Goal: Task Accomplishment & Management: Use online tool/utility

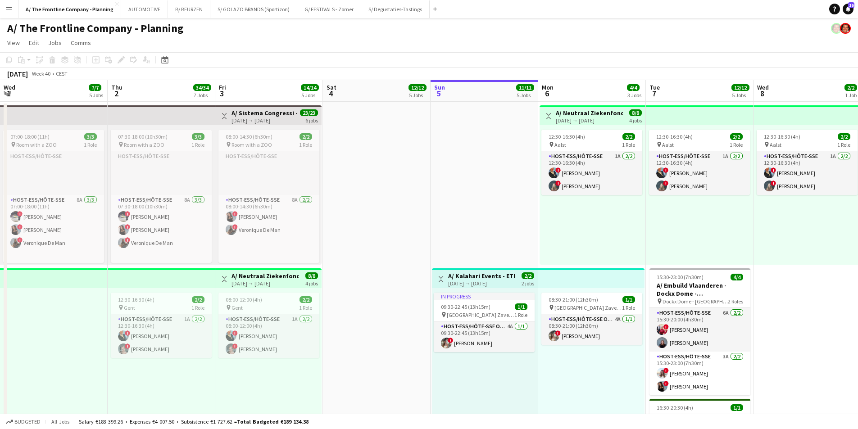
scroll to position [0, 215]
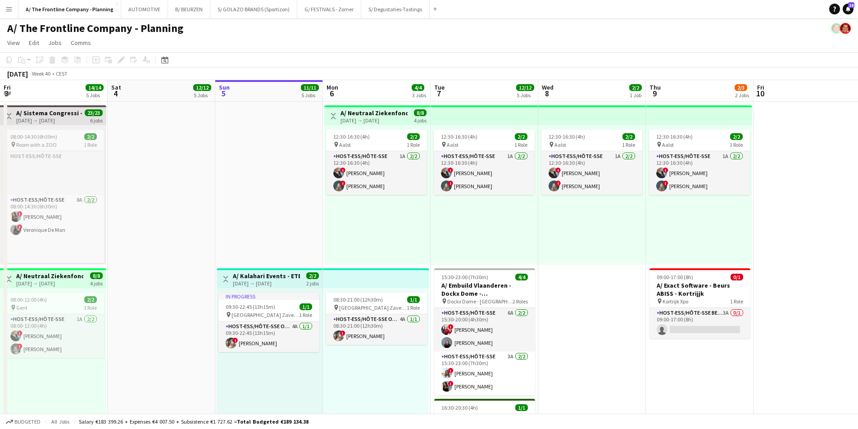
click at [4, 9] on button "Menu" at bounding box center [9, 9] width 18 height 18
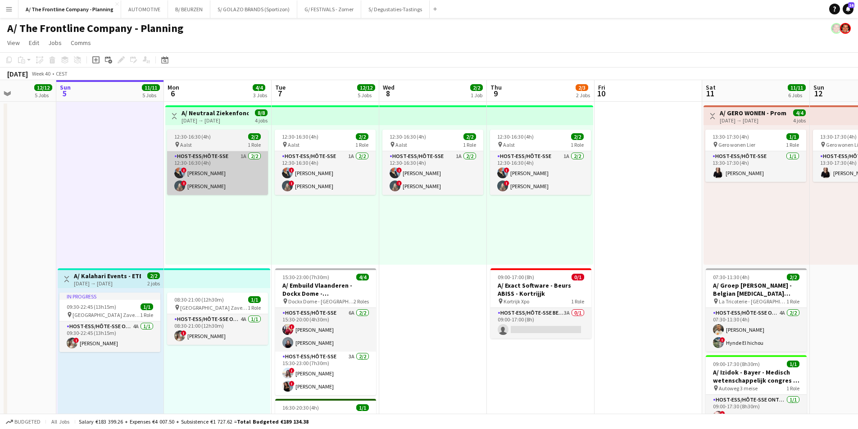
drag, startPoint x: 287, startPoint y: 191, endPoint x: 116, endPoint y: 179, distance: 170.7
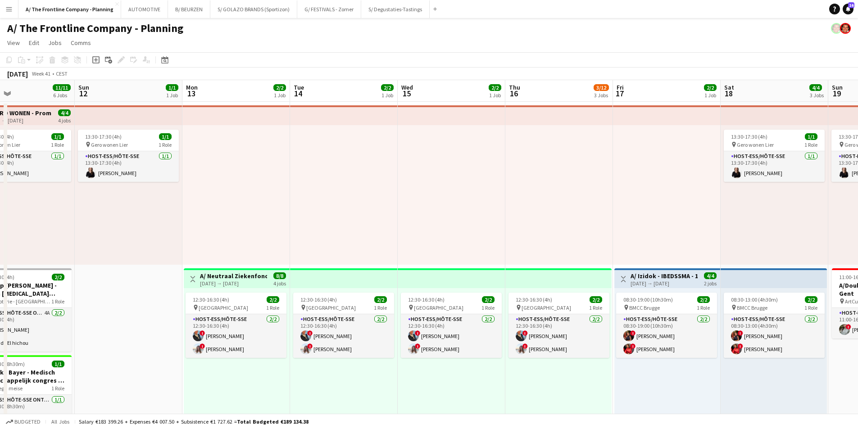
drag, startPoint x: 681, startPoint y: 208, endPoint x: 495, endPoint y: 207, distance: 185.6
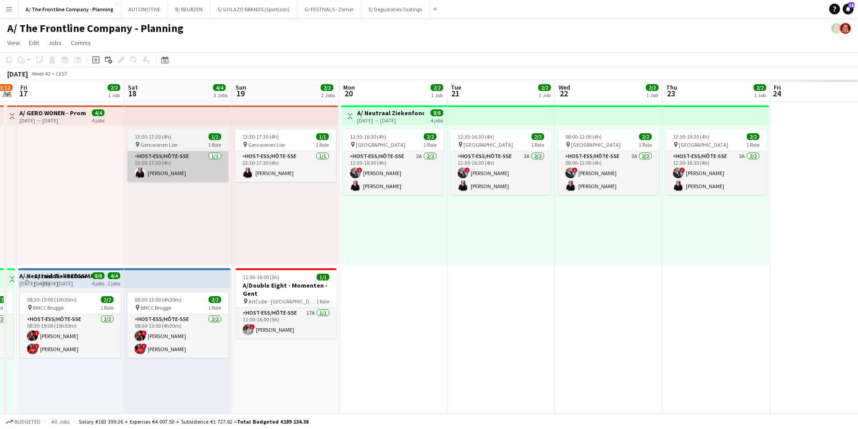
drag, startPoint x: 162, startPoint y: 180, endPoint x: 240, endPoint y: 180, distance: 77.9
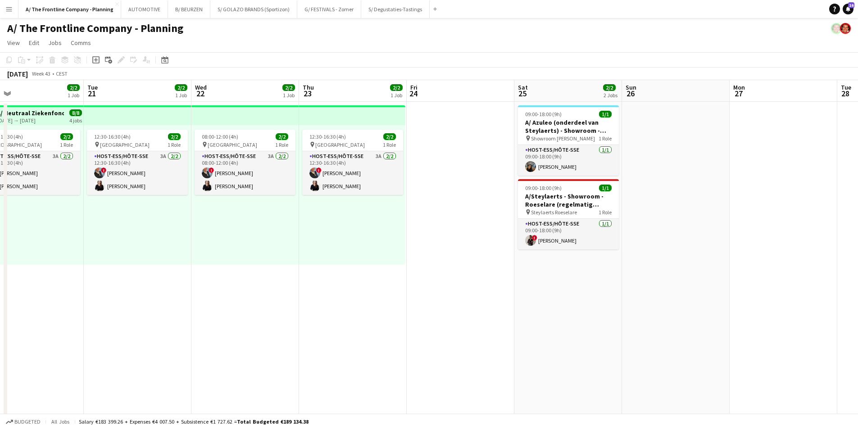
drag, startPoint x: 143, startPoint y: 197, endPoint x: 146, endPoint y: 213, distance: 15.9
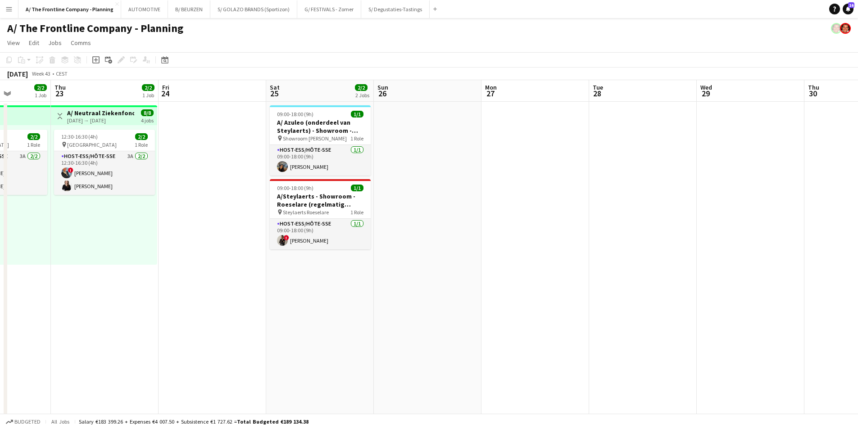
drag, startPoint x: 434, startPoint y: 236, endPoint x: 108, endPoint y: 234, distance: 326.2
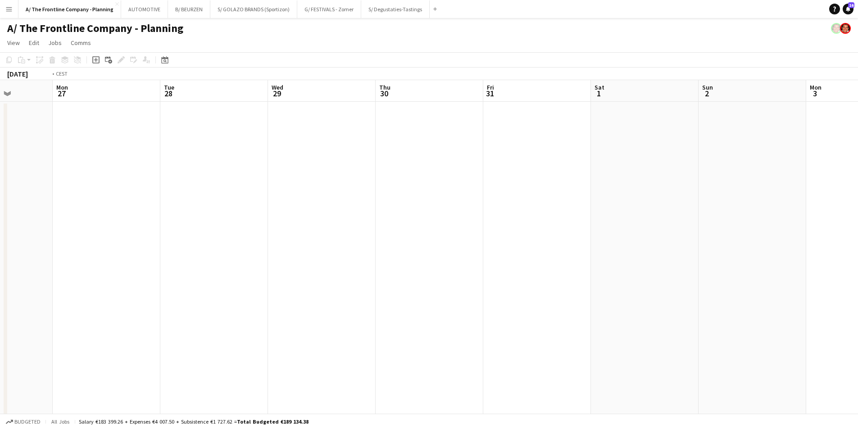
drag, startPoint x: 428, startPoint y: 236, endPoint x: 219, endPoint y: 229, distance: 210.1
drag, startPoint x: 568, startPoint y: 232, endPoint x: 545, endPoint y: 231, distance: 23.0
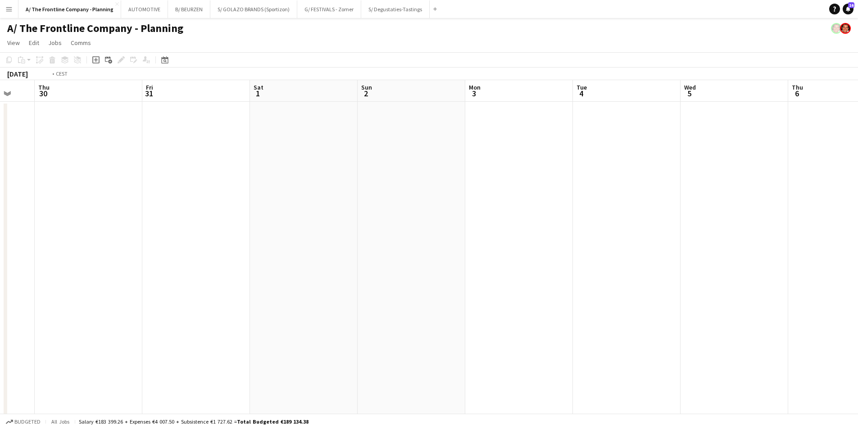
drag, startPoint x: 556, startPoint y: 186, endPoint x: 90, endPoint y: 173, distance: 466.5
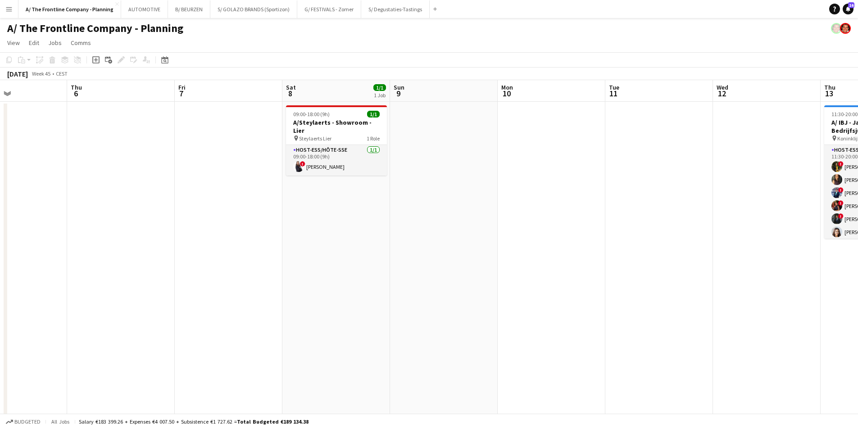
drag, startPoint x: 719, startPoint y: 198, endPoint x: 268, endPoint y: 228, distance: 452.5
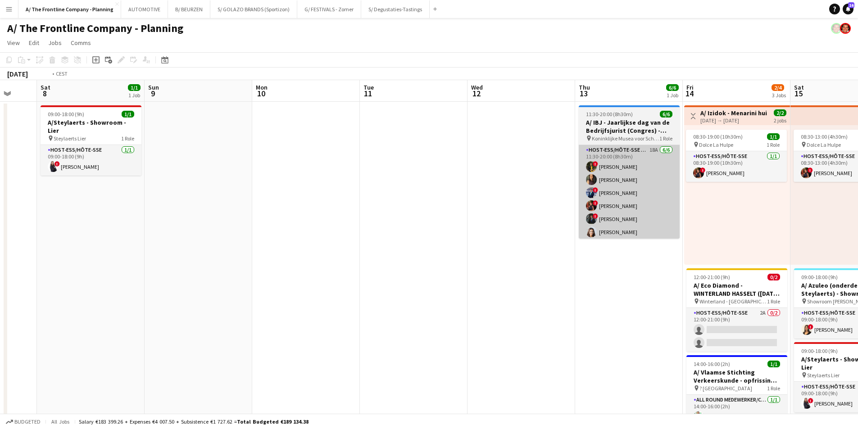
drag, startPoint x: 91, startPoint y: 226, endPoint x: 83, endPoint y: 228, distance: 8.3
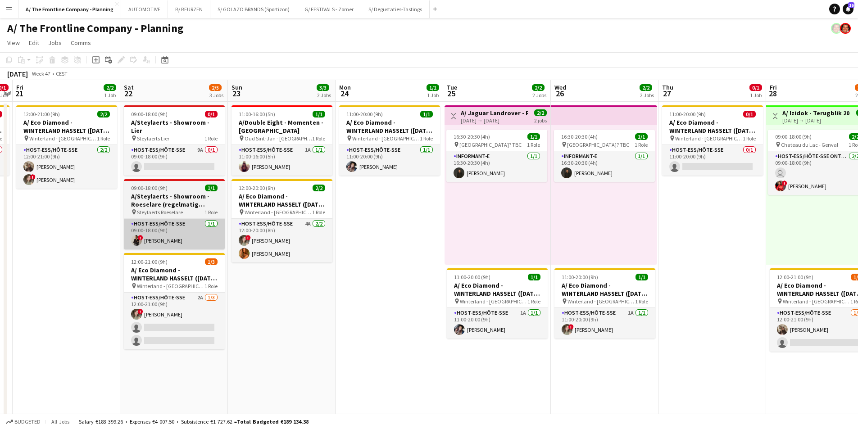
drag, startPoint x: 257, startPoint y: 241, endPoint x: 195, endPoint y: 240, distance: 61.7
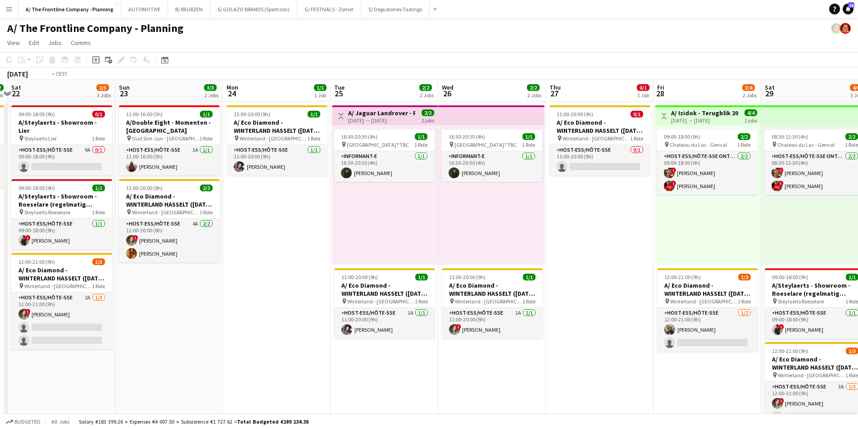
drag, startPoint x: 638, startPoint y: 240, endPoint x: 280, endPoint y: 232, distance: 357.4
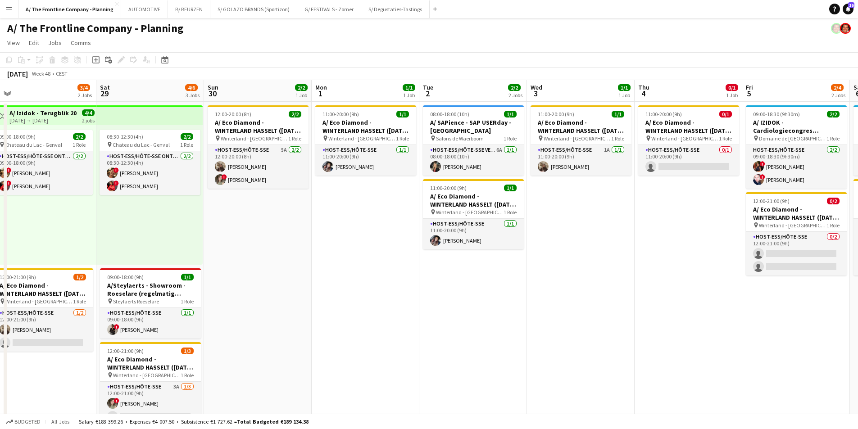
drag, startPoint x: 321, startPoint y: 236, endPoint x: 306, endPoint y: 236, distance: 14.9
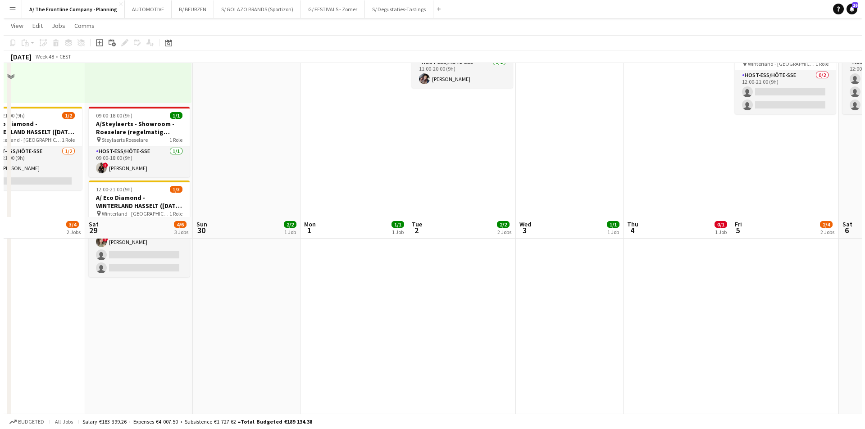
scroll to position [0, 0]
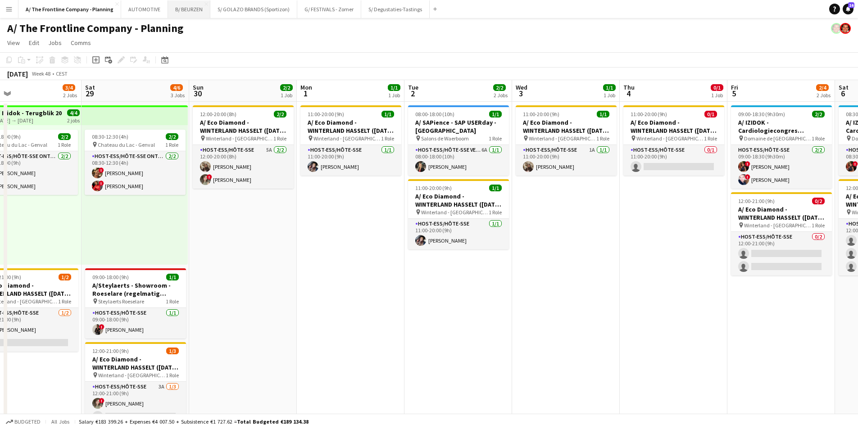
click at [182, 14] on button "B/ BEURZEN Close" at bounding box center [189, 9] width 42 height 18
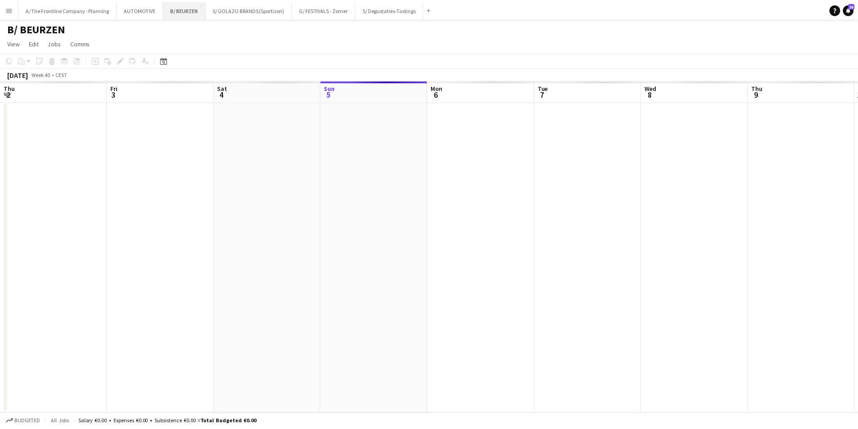
scroll to position [0, 215]
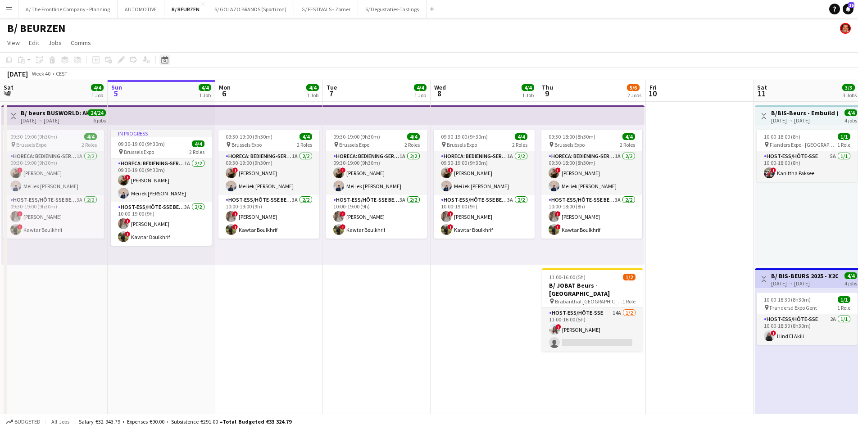
click at [164, 59] on icon "Date picker" at bounding box center [164, 59] width 7 height 7
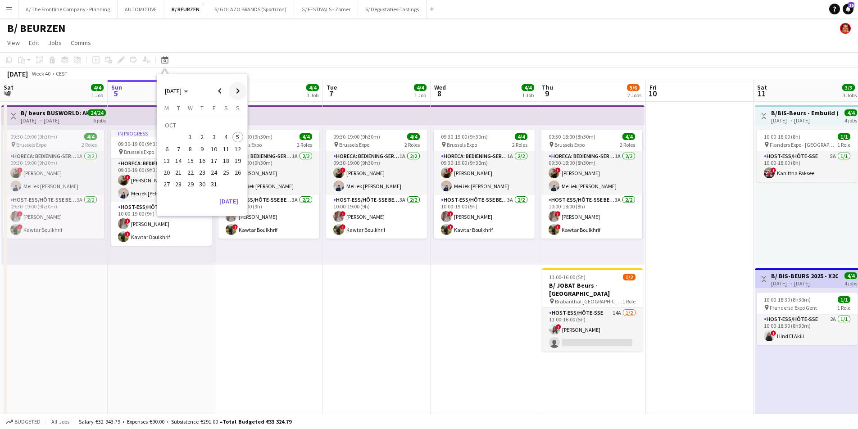
click at [245, 91] on span "Next month" at bounding box center [238, 91] width 18 height 18
click at [237, 131] on span "2" at bounding box center [237, 126] width 11 height 13
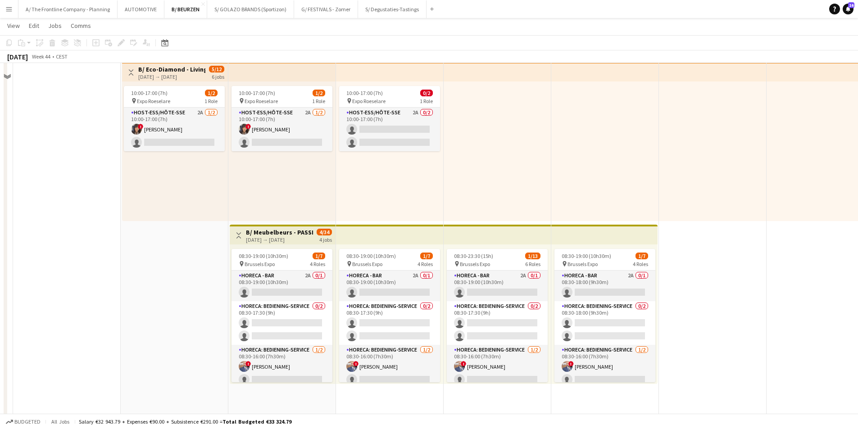
scroll to position [270, 0]
